Goal: Task Accomplishment & Management: Use online tool/utility

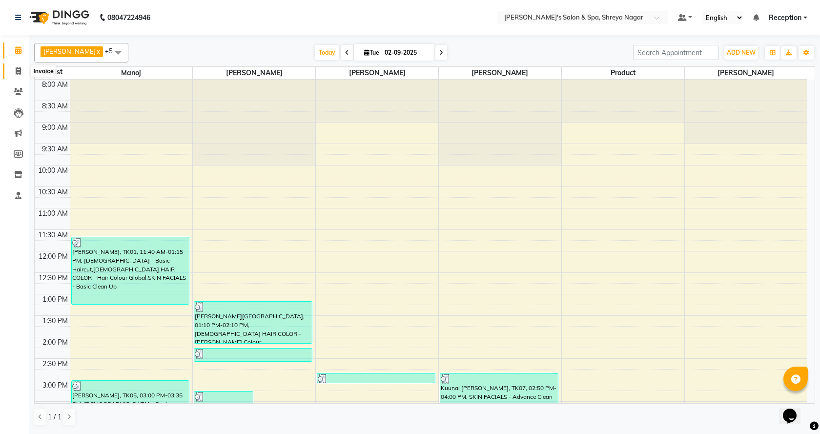
click at [21, 69] on span at bounding box center [18, 71] width 17 height 11
select select "service"
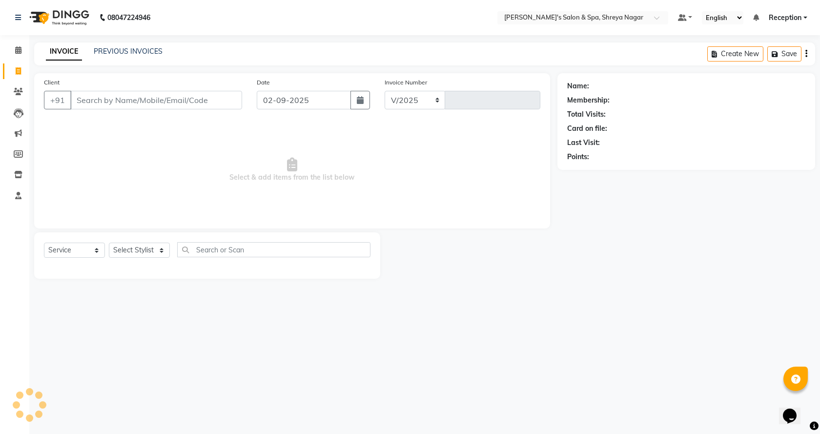
select select "7591"
type input "2762"
click at [142, 101] on input "Client" at bounding box center [156, 100] width 172 height 19
click at [213, 96] on input "Client" at bounding box center [156, 100] width 172 height 19
click at [161, 89] on div "Client +91" at bounding box center [143, 97] width 213 height 40
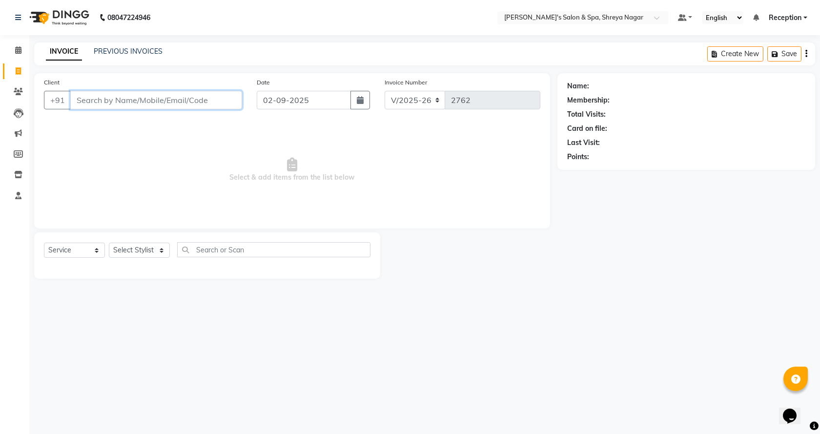
click at [126, 93] on input "Client" at bounding box center [156, 100] width 172 height 19
click at [124, 97] on input "Client" at bounding box center [156, 100] width 172 height 19
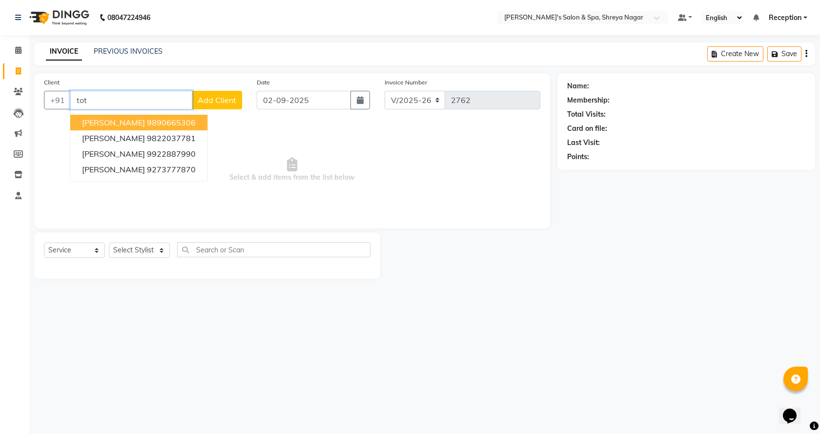
click at [149, 125] on ngb-highlight "9890665306" at bounding box center [171, 123] width 49 height 10
type input "9890665306"
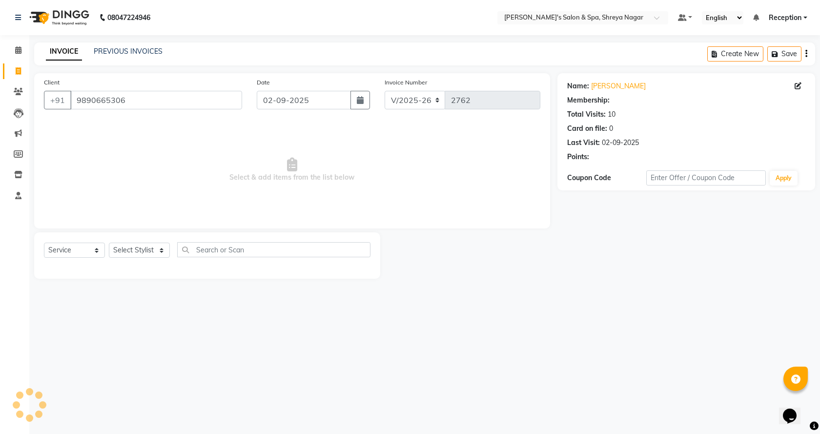
select select "1: Object"
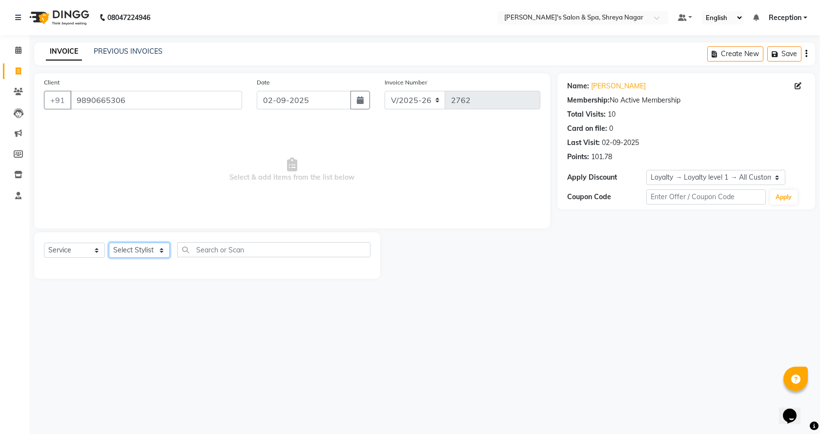
click at [149, 251] on select "Select Stylist [PERSON_NAME] [PERSON_NAME] [PERSON_NAME] Product Reception" at bounding box center [139, 250] width 61 height 15
select select "67479"
click at [109, 243] on select "Select Stylist [PERSON_NAME] [PERSON_NAME] [PERSON_NAME] Product Reception" at bounding box center [139, 250] width 61 height 15
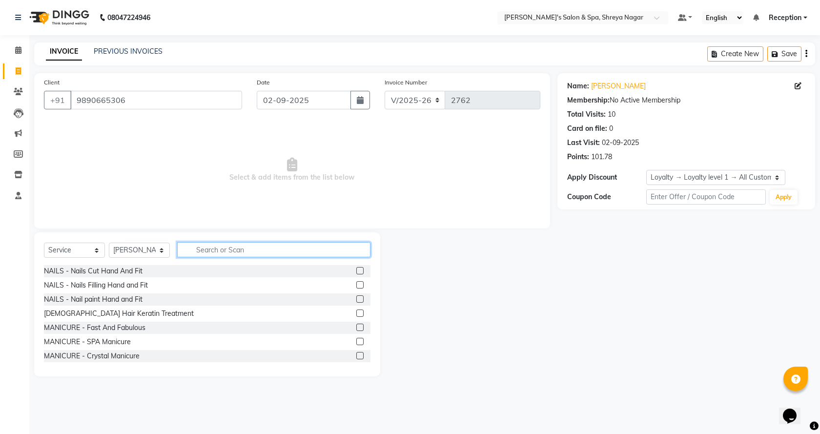
click at [204, 247] on input "text" at bounding box center [273, 249] width 193 height 15
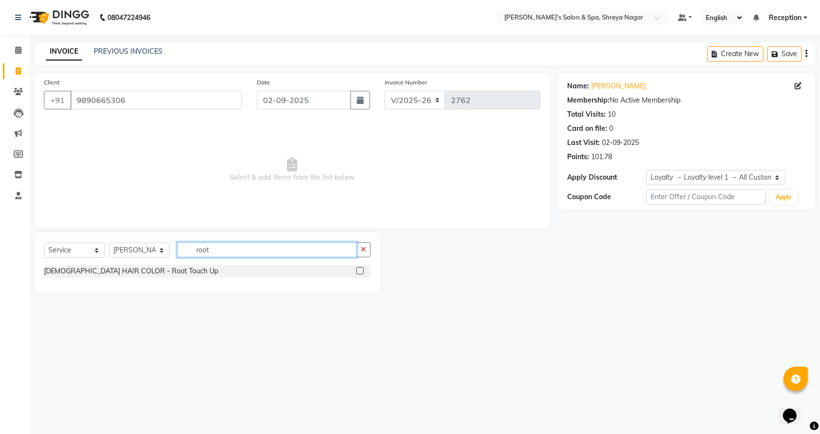
type input "root"
click at [360, 272] on label at bounding box center [359, 270] width 7 height 7
click at [360, 272] on input "checkbox" at bounding box center [359, 271] width 6 height 6
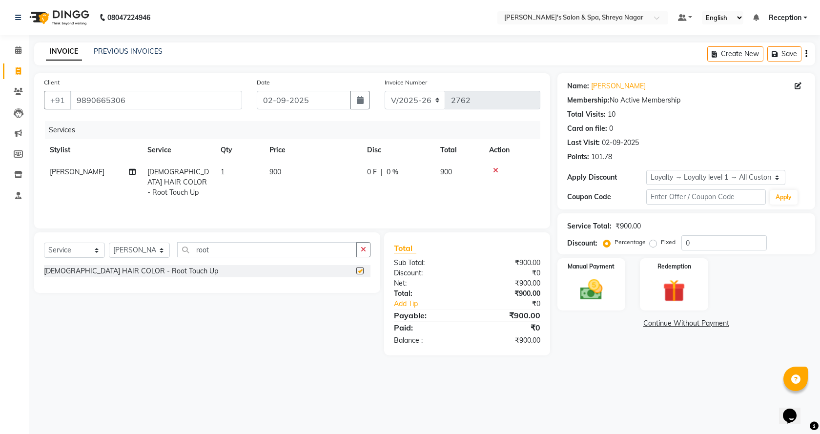
checkbox input "false"
click at [289, 173] on td "900" at bounding box center [313, 182] width 98 height 42
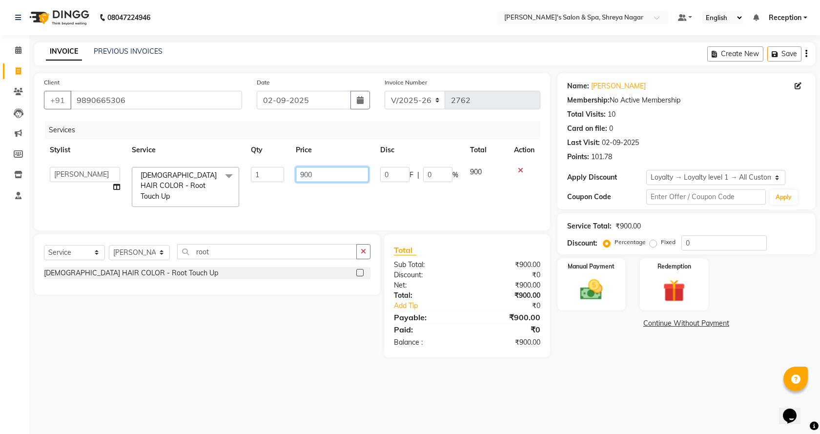
click at [347, 172] on input "900" at bounding box center [332, 174] width 72 height 15
type input "9"
type input "400"
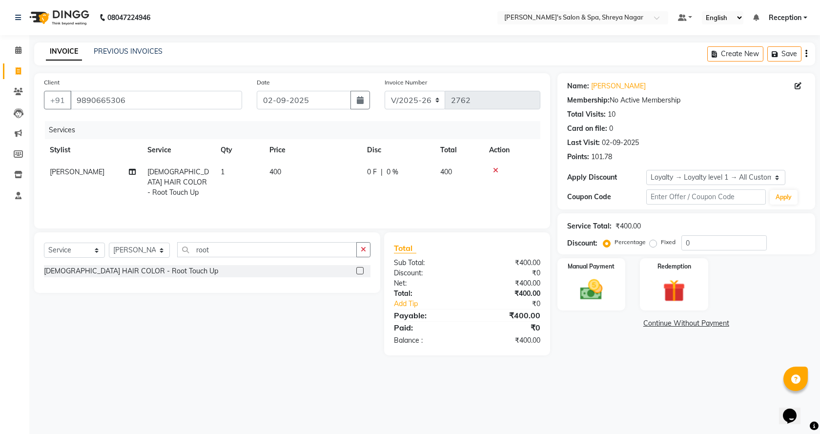
click at [584, 342] on div "Name: [PERSON_NAME] Membership: No Active Membership Total Visits: 10 Card on f…" at bounding box center [689, 214] width 265 height 282
click at [578, 293] on img at bounding box center [592, 289] width 38 height 27
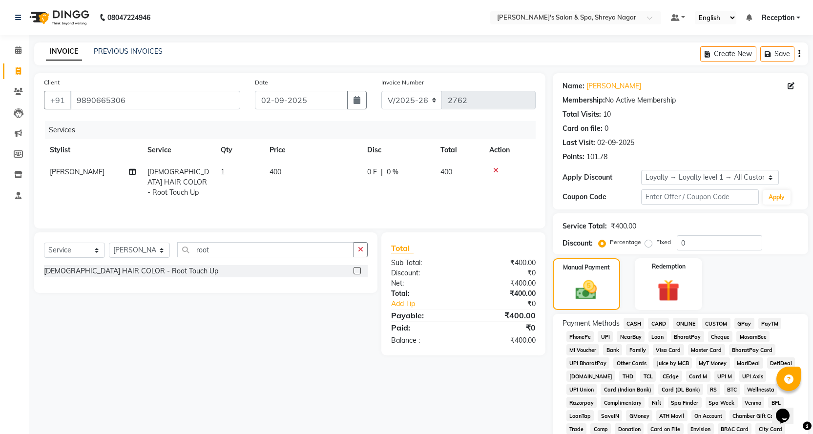
click at [638, 323] on span "CASH" at bounding box center [633, 323] width 21 height 11
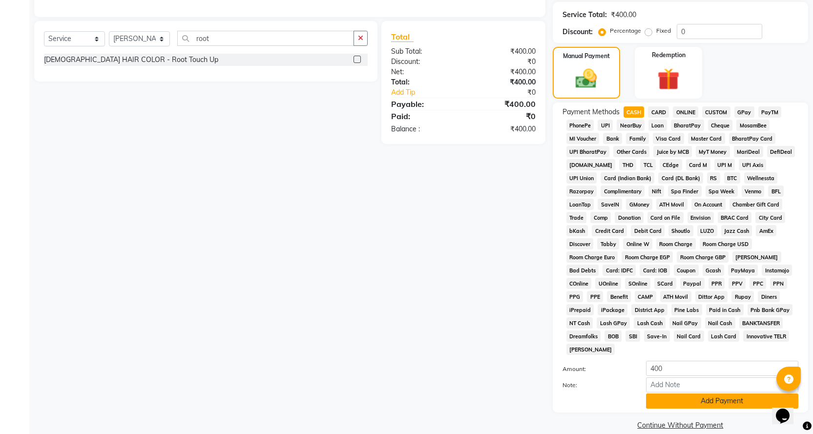
click at [672, 393] on button "Add Payment" at bounding box center [722, 400] width 152 height 15
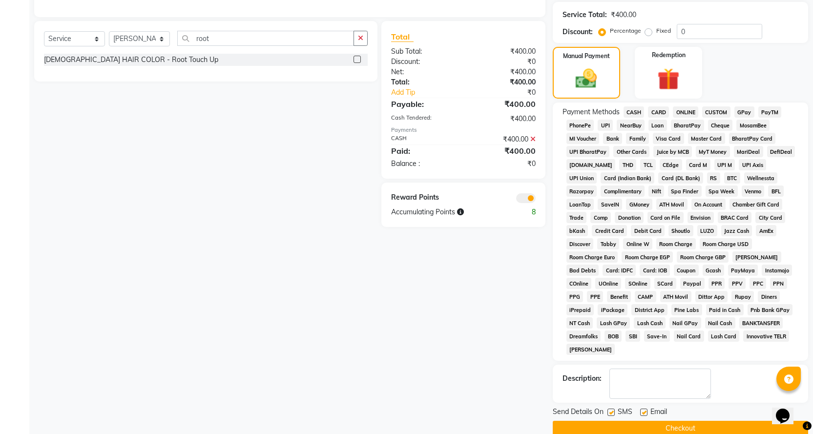
scroll to position [215, 0]
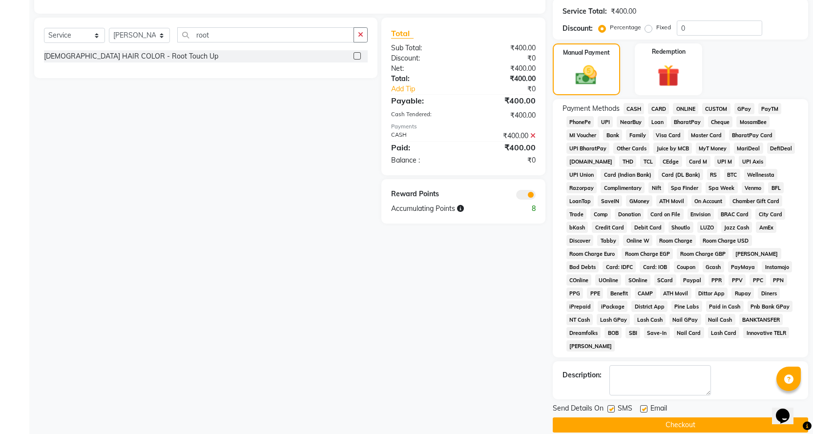
click at [667, 417] on button "Checkout" at bounding box center [680, 424] width 255 height 15
